Goal: Navigation & Orientation: Find specific page/section

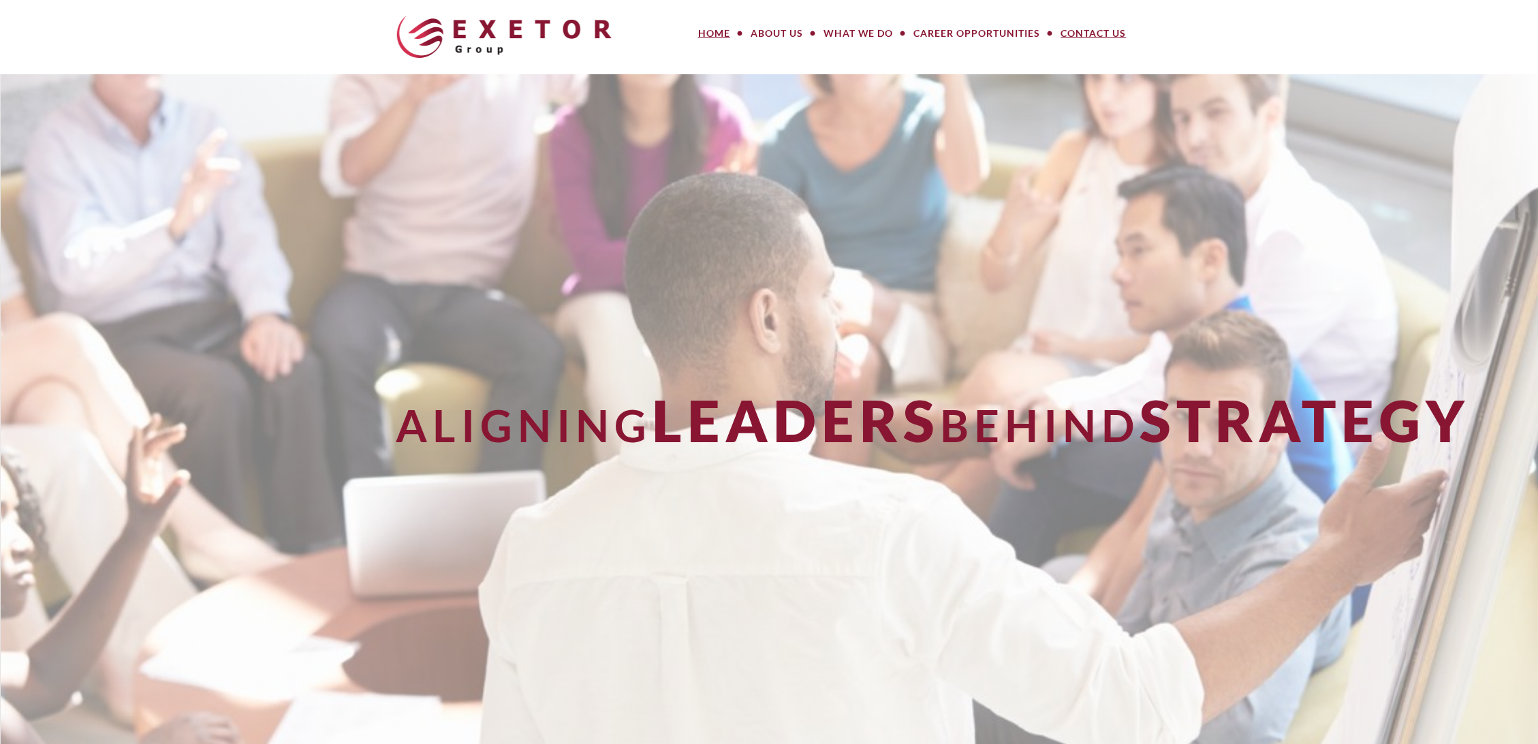
click at [956, 31] on link "Contact Us" at bounding box center [1094, 33] width 86 height 27
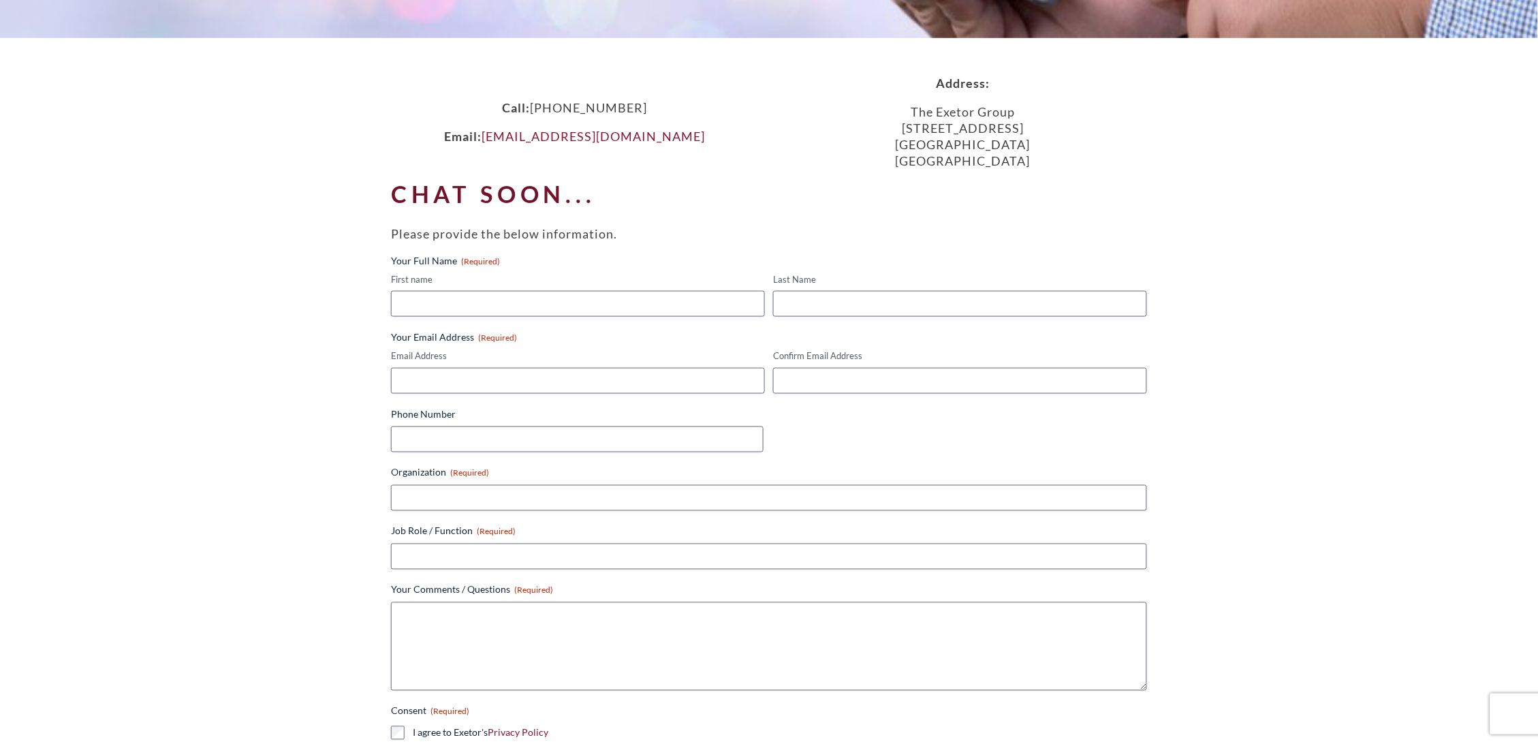
scroll to position [407, 0]
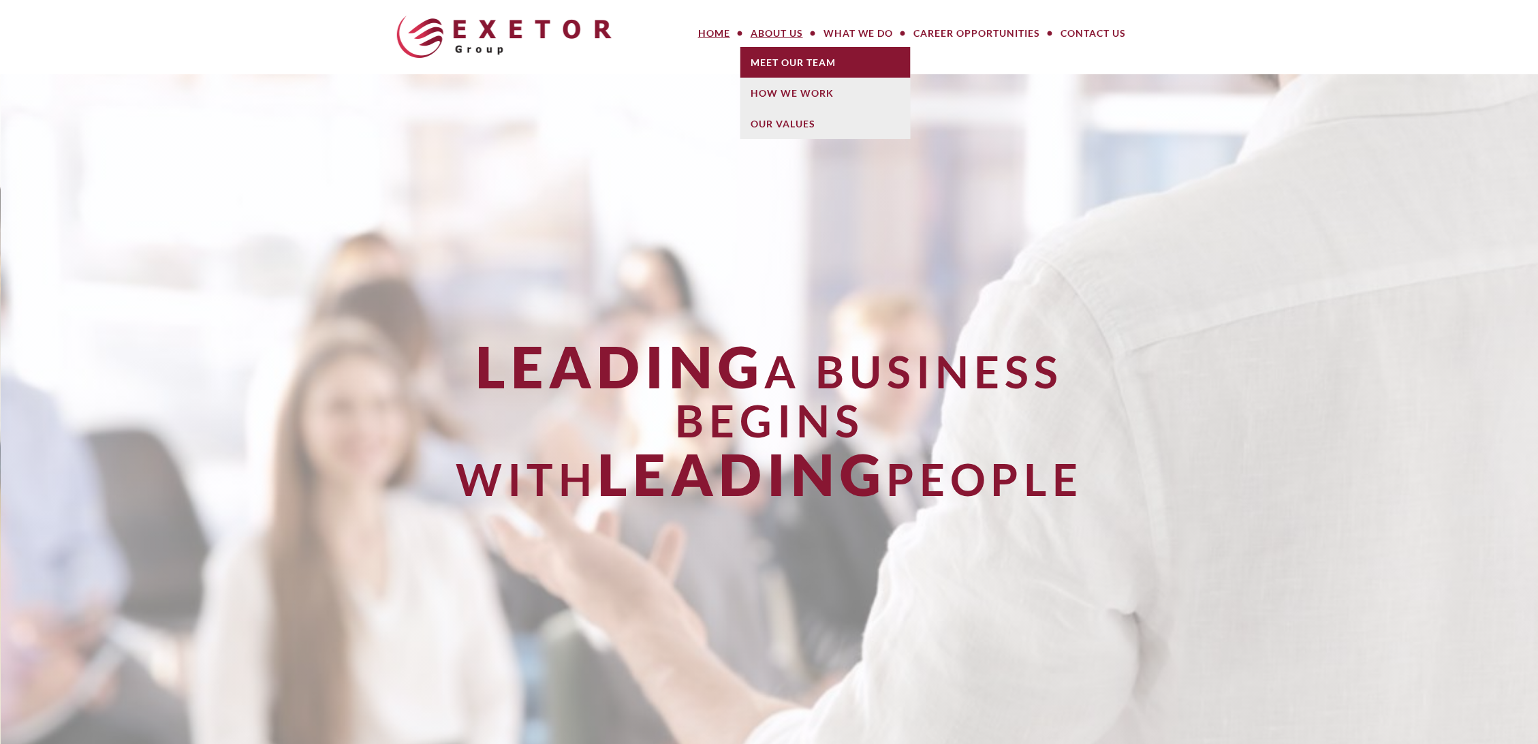
click at [765, 58] on link "Meet Our Team" at bounding box center [825, 62] width 170 height 31
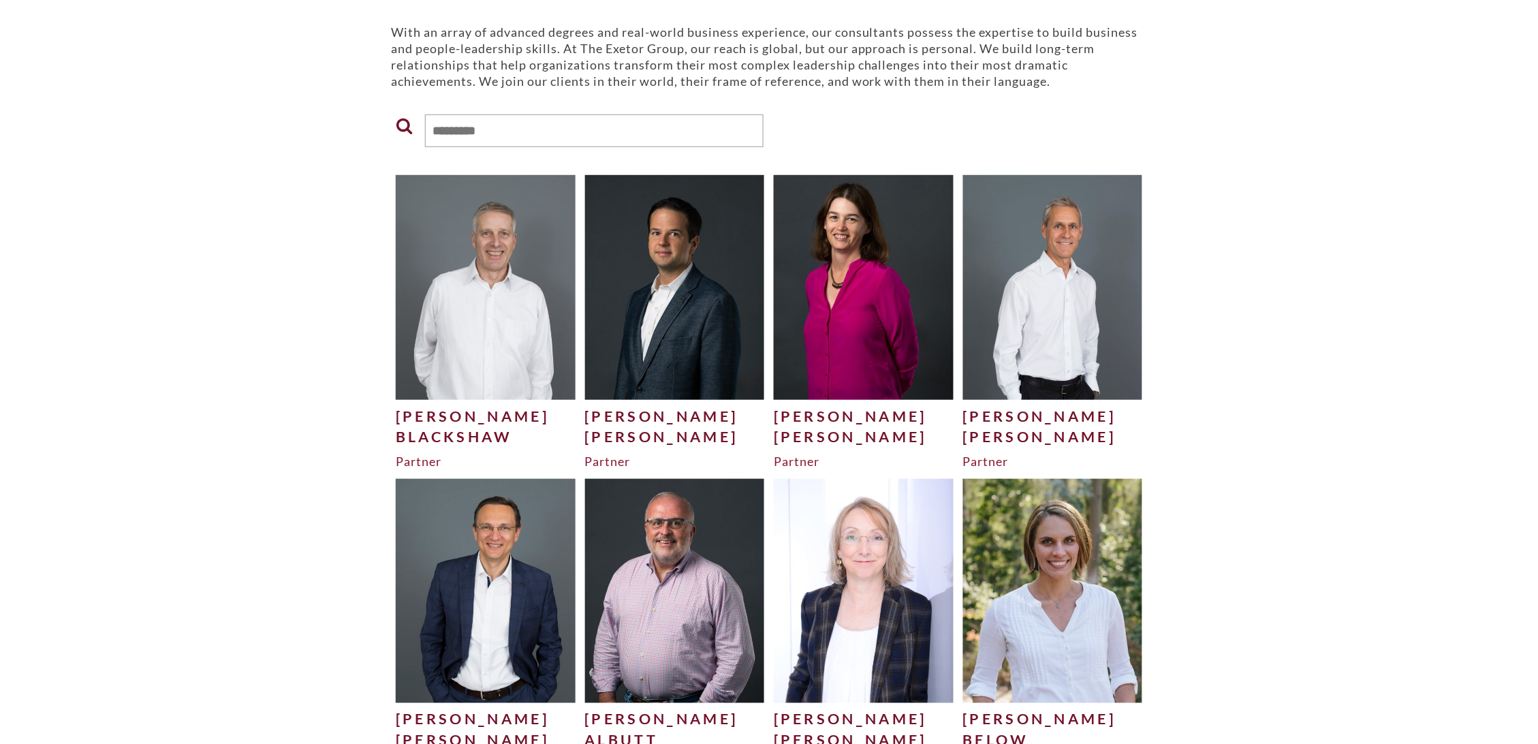
scroll to position [193, 0]
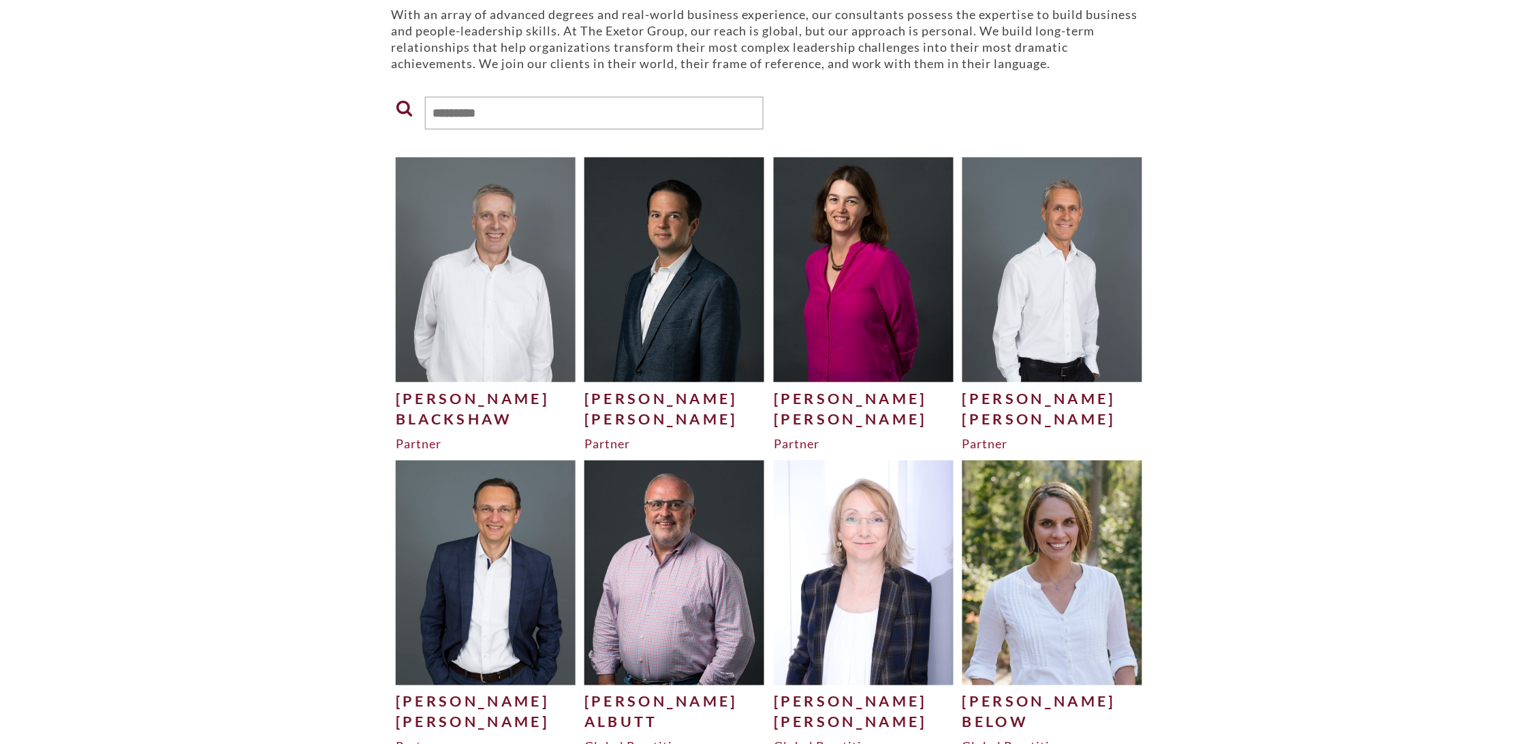
click at [863, 463] on img at bounding box center [864, 572] width 180 height 224
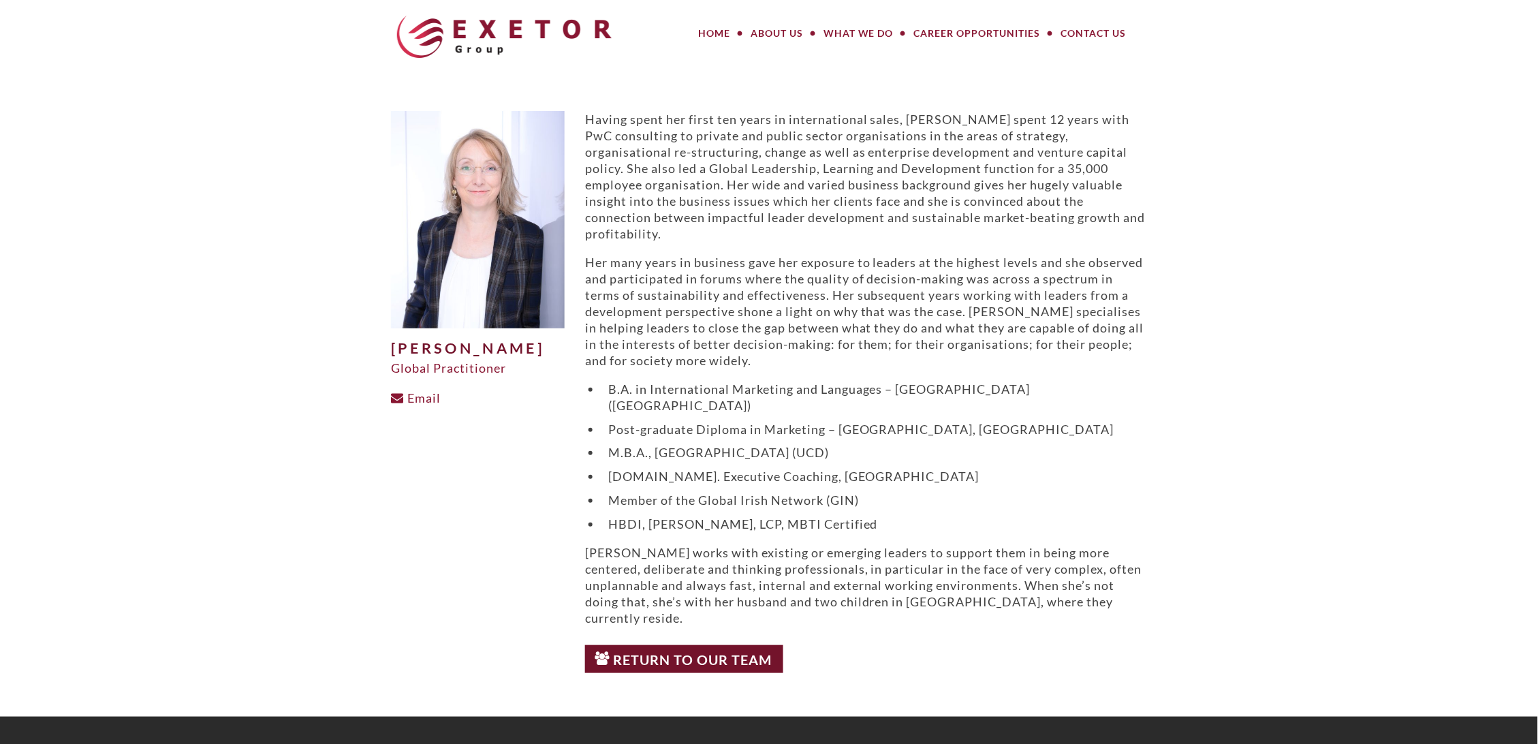
click at [703, 638] on div "Return to Our Team" at bounding box center [866, 659] width 562 height 42
click at [704, 645] on link "Return to Our Team" at bounding box center [684, 659] width 198 height 29
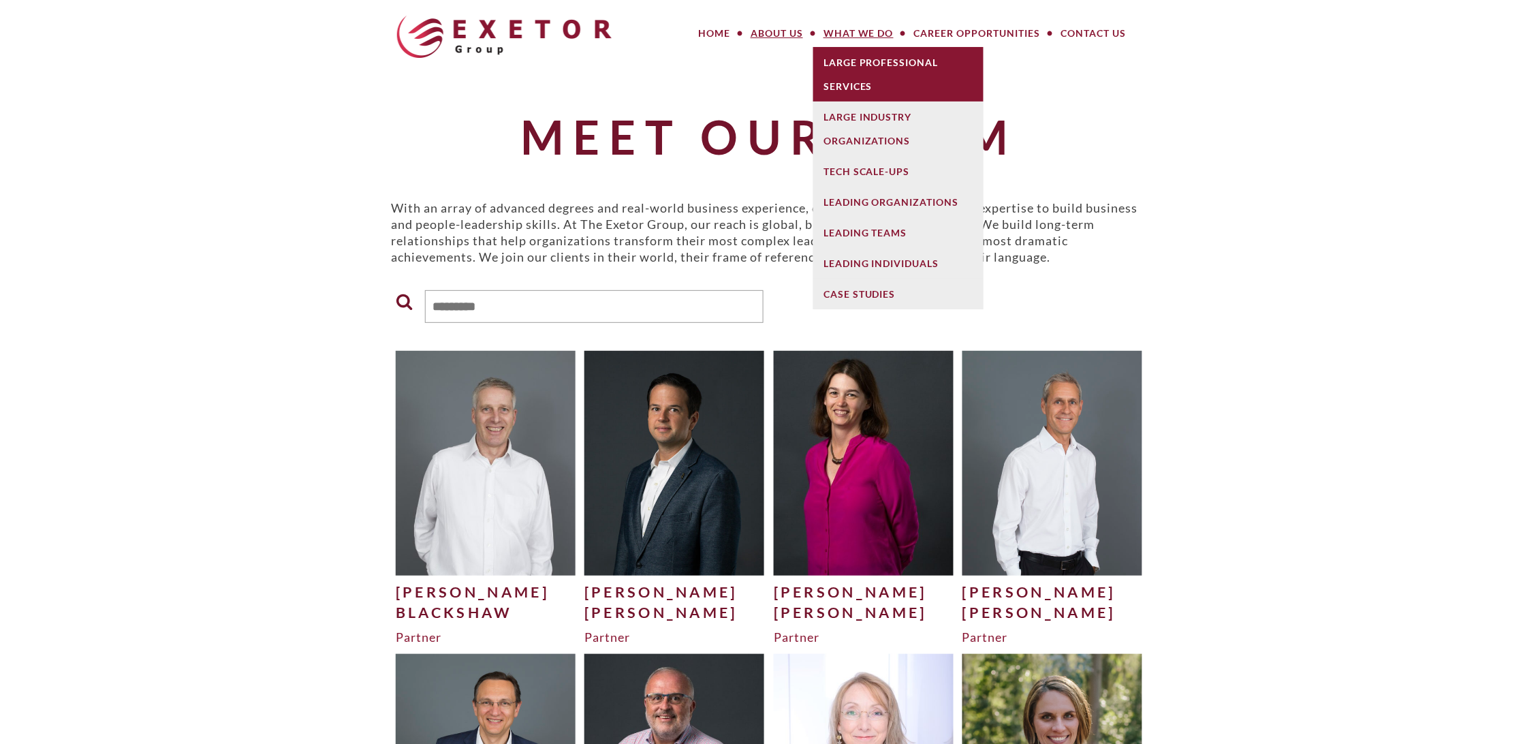
click at [863, 82] on link "Large Professional Services" at bounding box center [898, 74] width 170 height 54
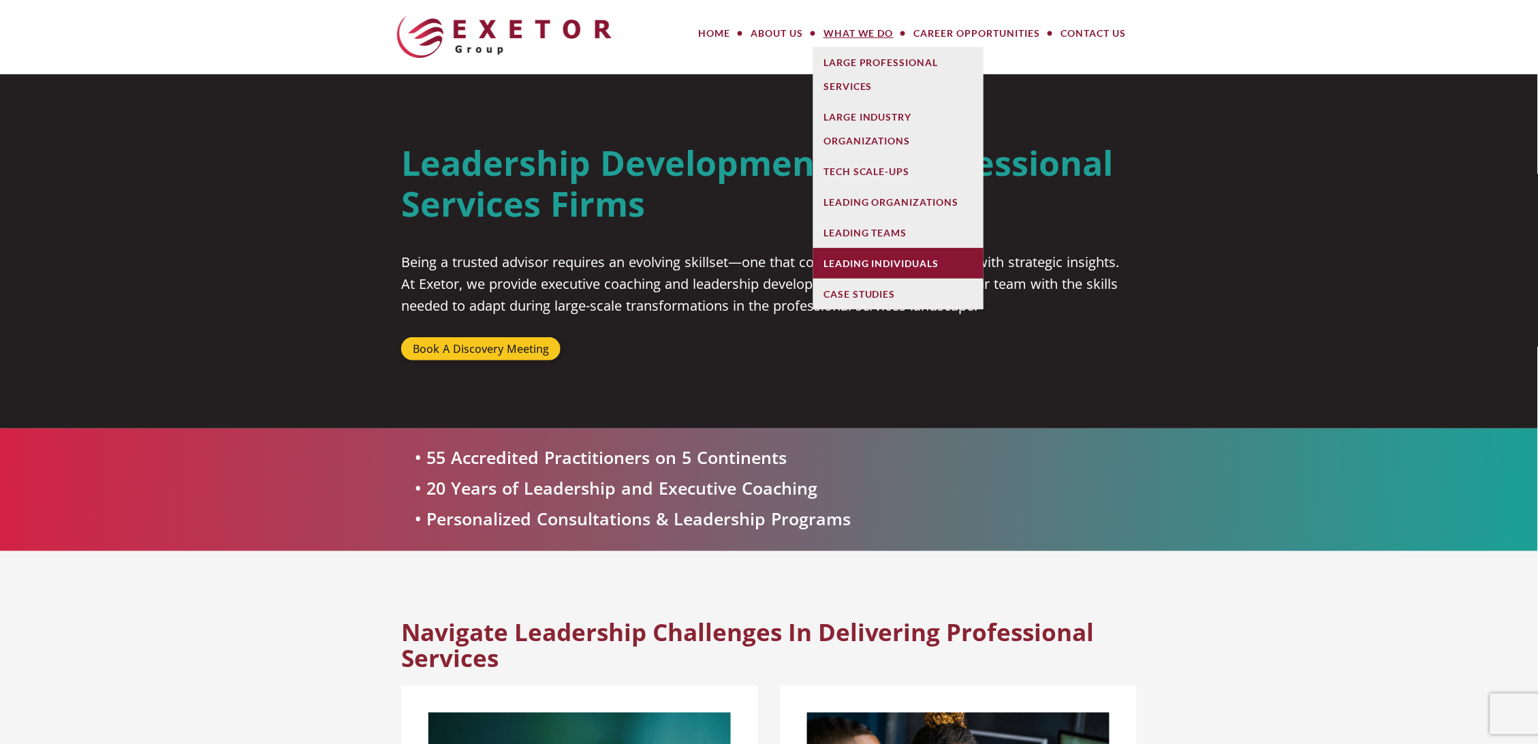
click at [868, 257] on link "Leading Individuals" at bounding box center [898, 263] width 170 height 31
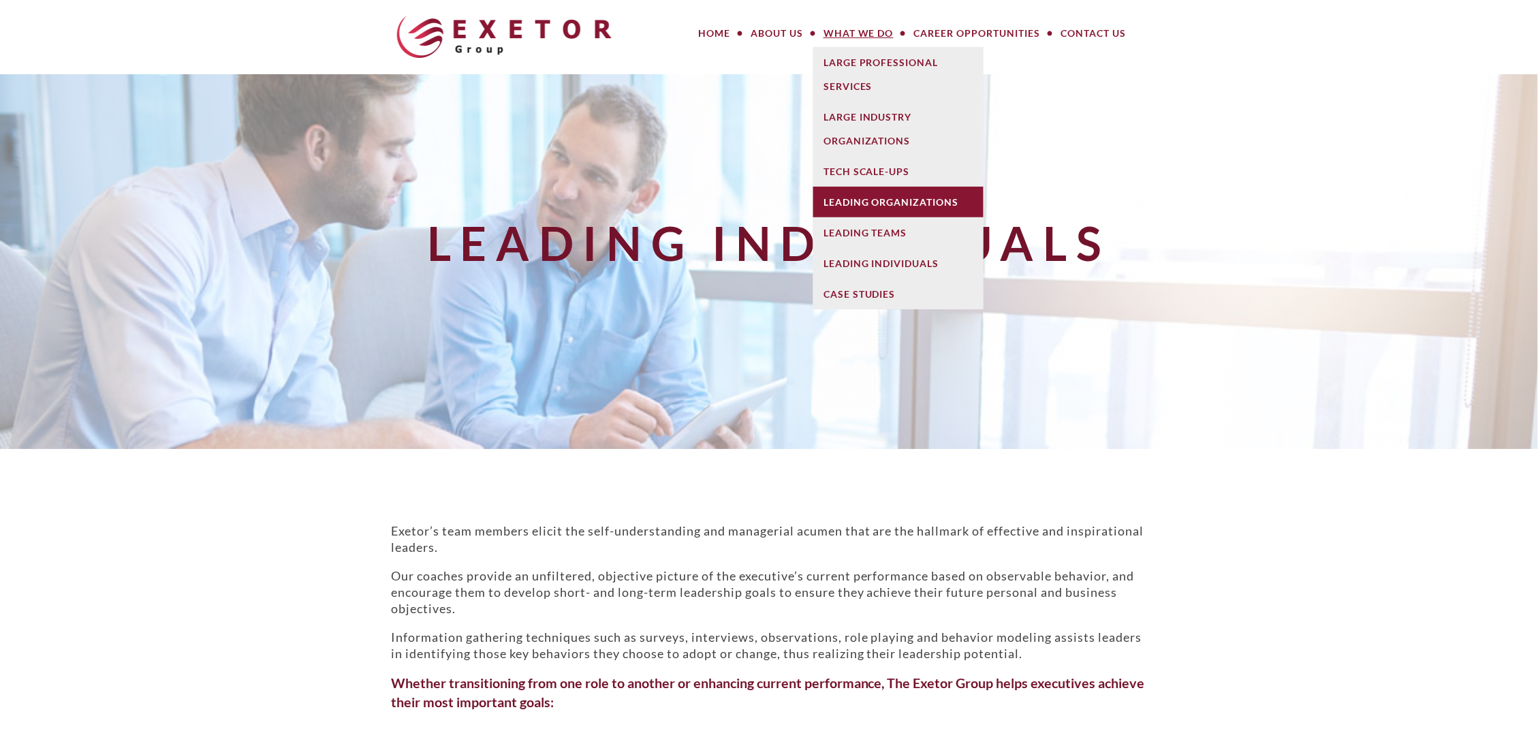
click at [900, 196] on link "Leading Organizations" at bounding box center [898, 202] width 170 height 31
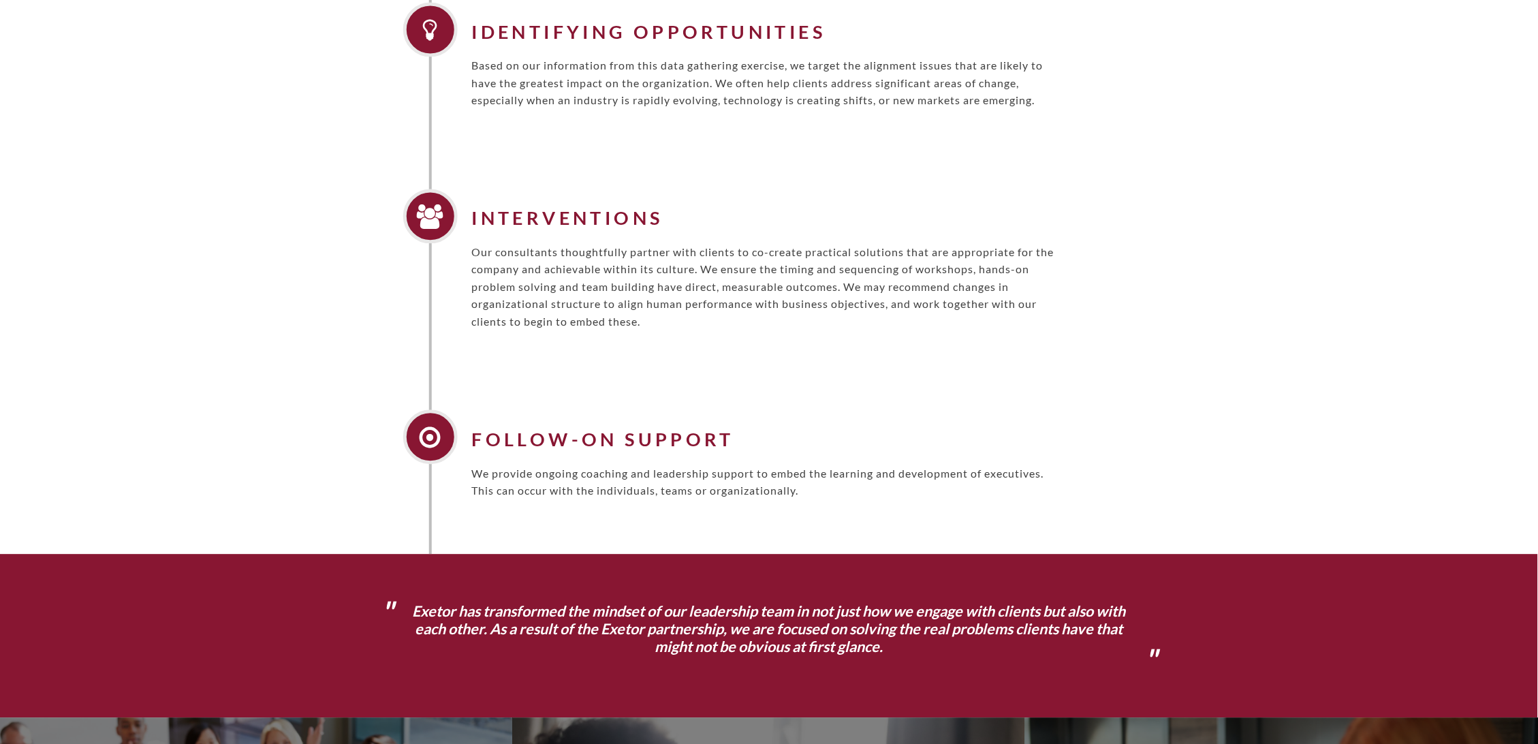
scroll to position [883, 0]
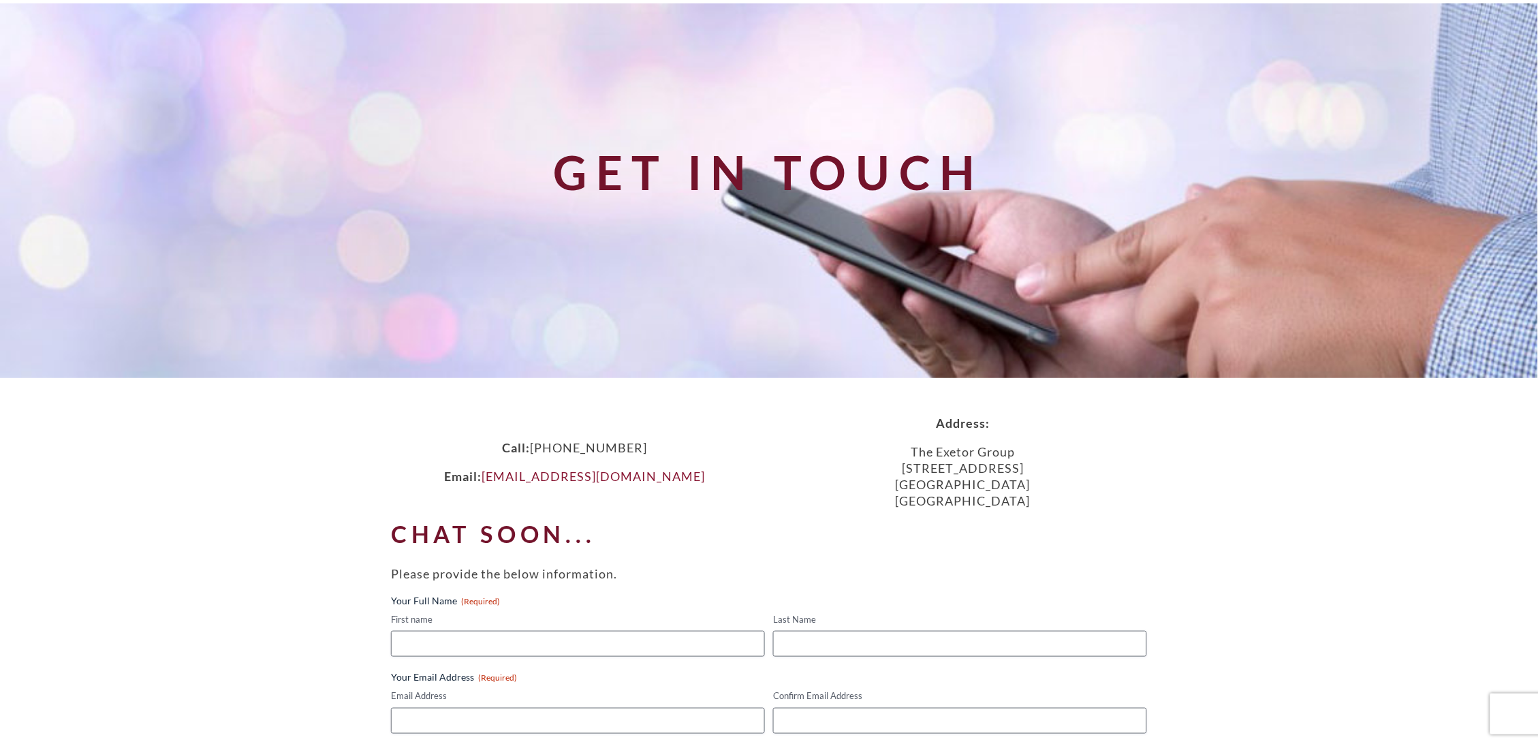
scroll to position [100, 0]
